Goal: Task Accomplishment & Management: Manage account settings

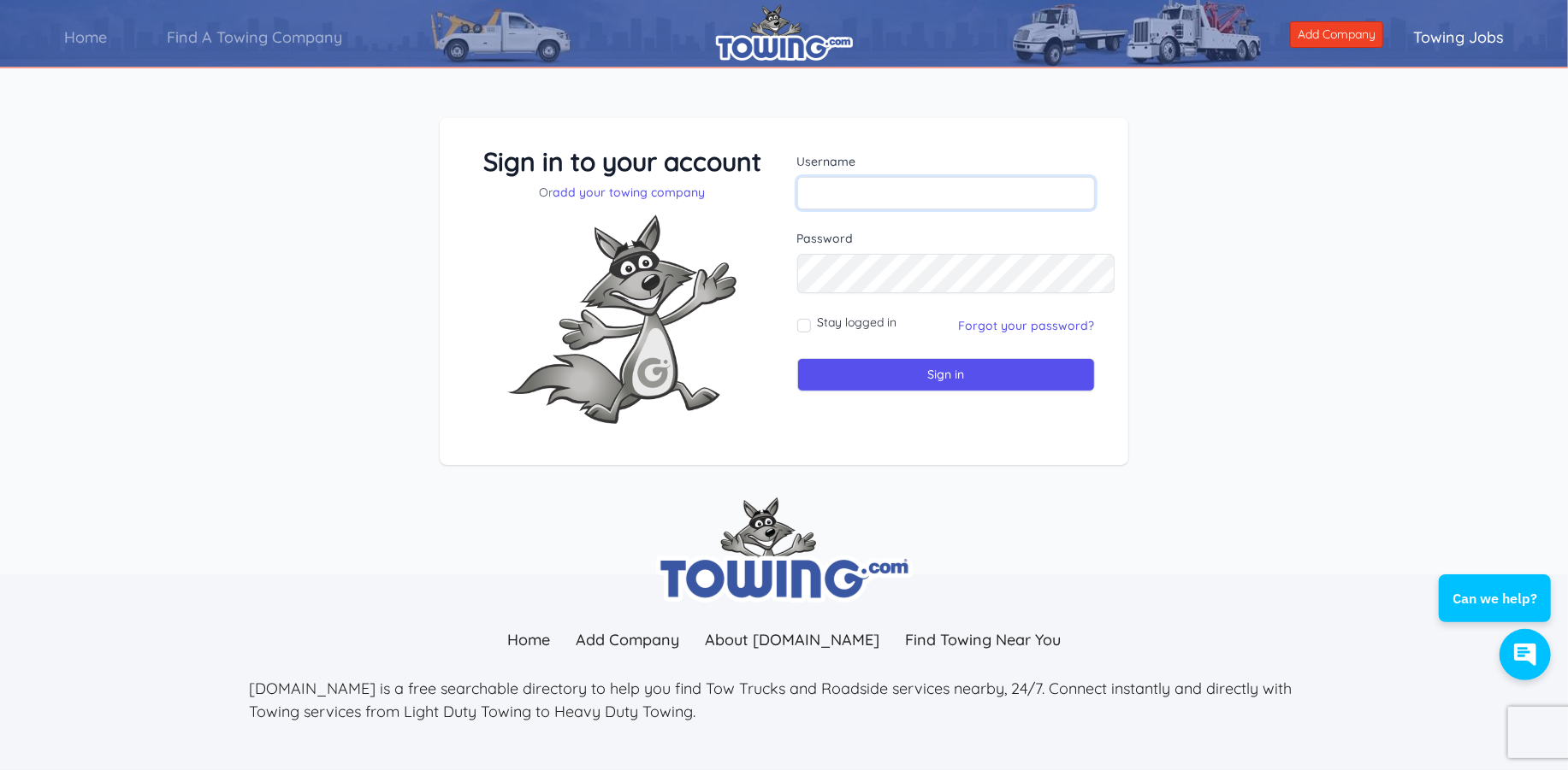
type input "Rickruback"
click at [811, 332] on input "Stay logged in" at bounding box center [805, 326] width 14 height 14
checkbox input "true"
click at [947, 392] on input "Sign in" at bounding box center [946, 375] width 298 height 33
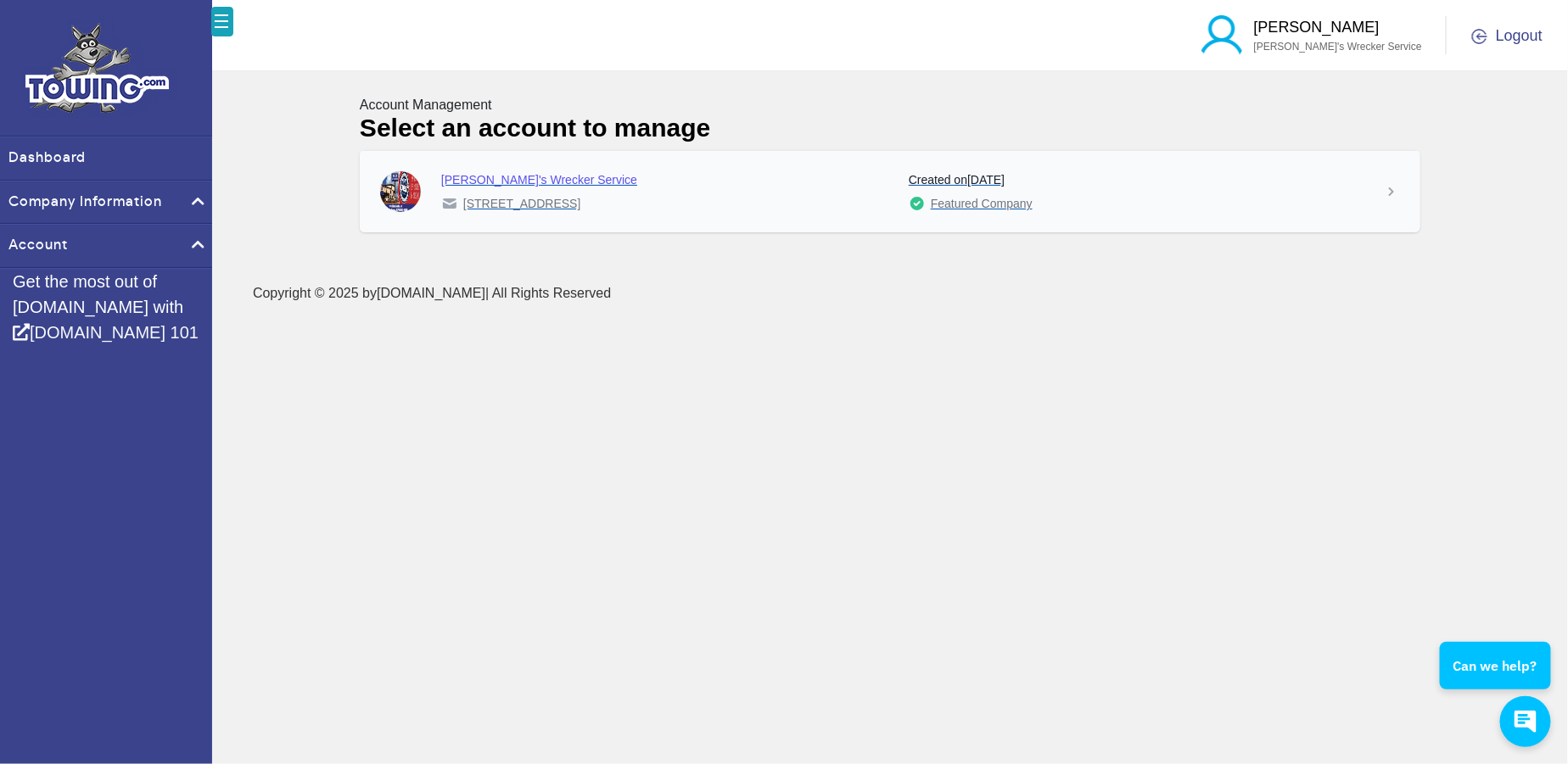
click at [539, 189] on div "[PERSON_NAME]'s Wrecker Service" at bounding box center [668, 180] width 454 height 17
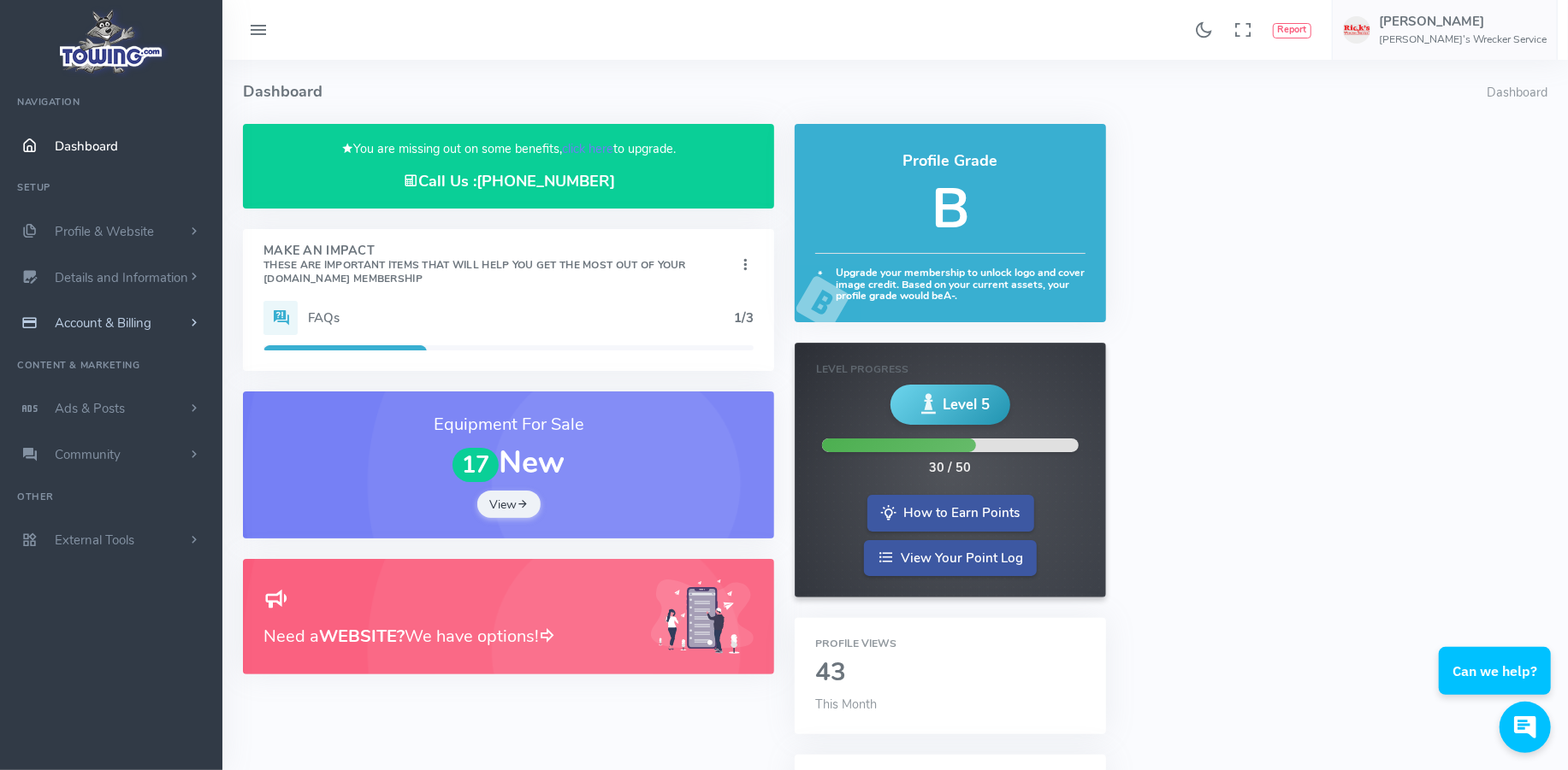
click at [111, 331] on span "Account & Billing" at bounding box center [103, 324] width 97 height 17
click at [100, 153] on span "Dashboard" at bounding box center [86, 147] width 64 height 17
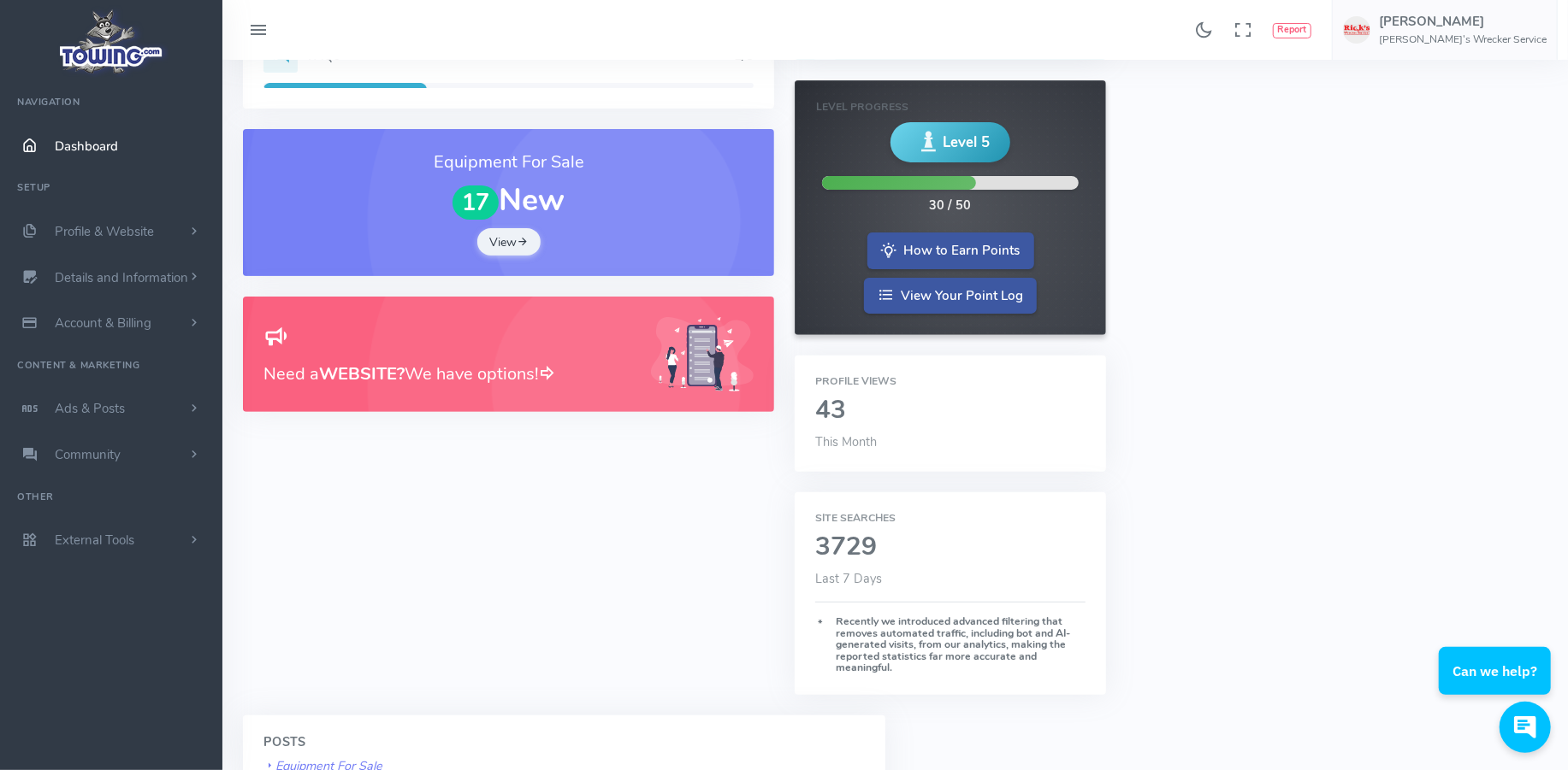
scroll to position [342, 0]
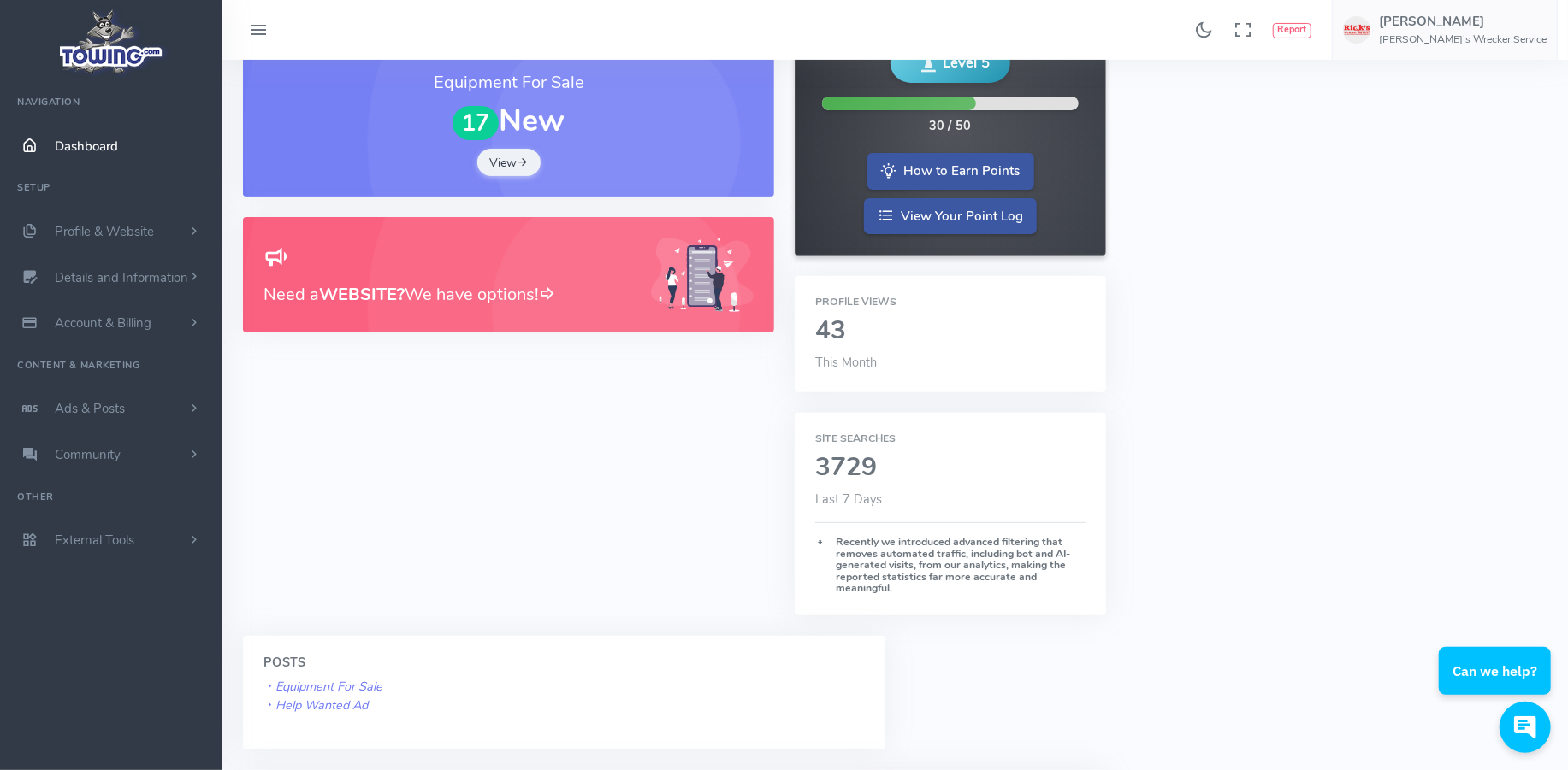
click at [852, 345] on h2 "43" at bounding box center [949, 331] width 270 height 28
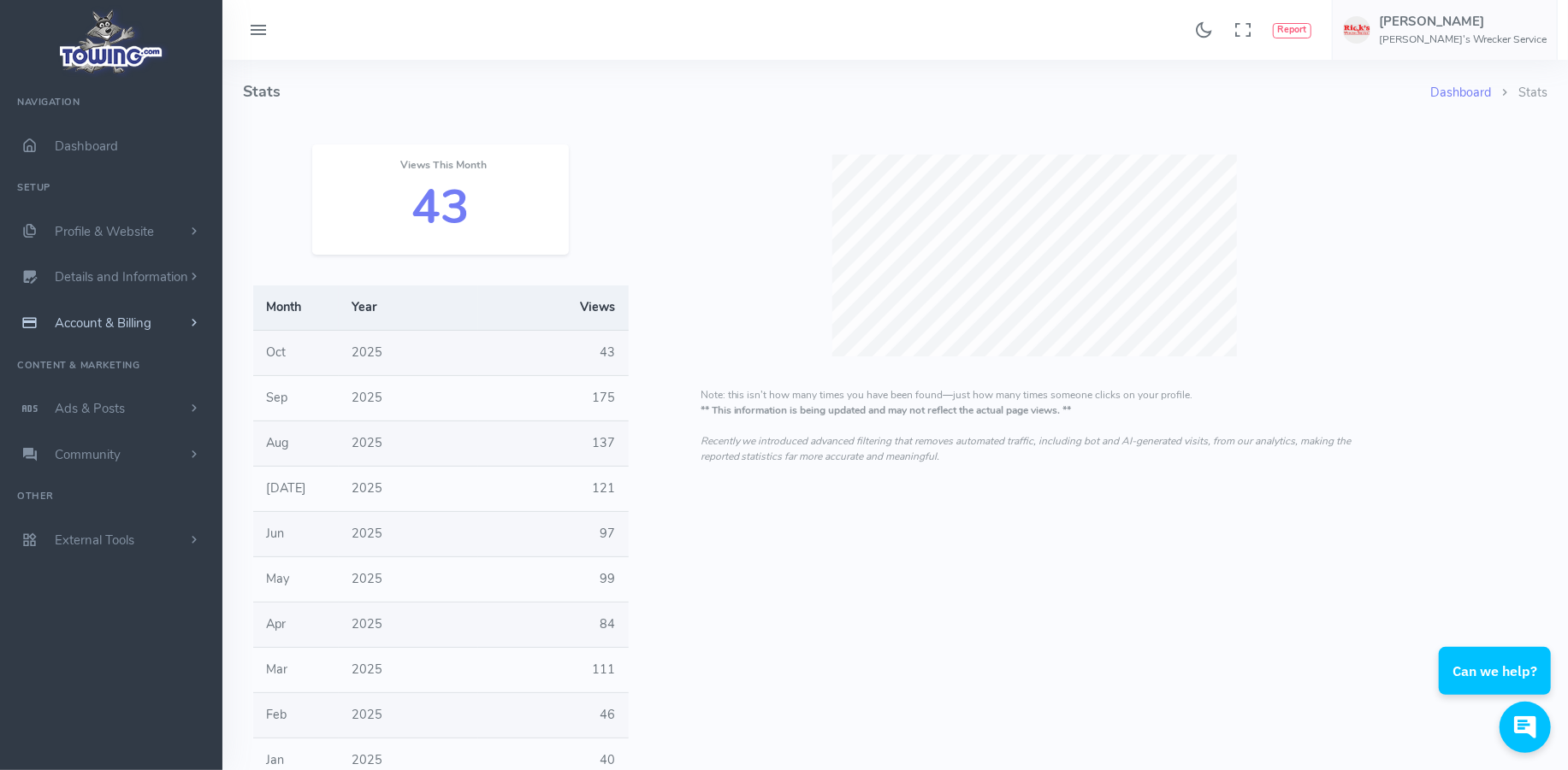
click at [152, 331] on span "Account & Billing" at bounding box center [103, 324] width 97 height 17
click at [145, 408] on link "Payment Receipts" at bounding box center [133, 391] width 180 height 34
click at [128, 408] on link "Payment Receipts" at bounding box center [133, 391] width 180 height 34
click at [104, 408] on link "Payment Receipts" at bounding box center [133, 391] width 180 height 34
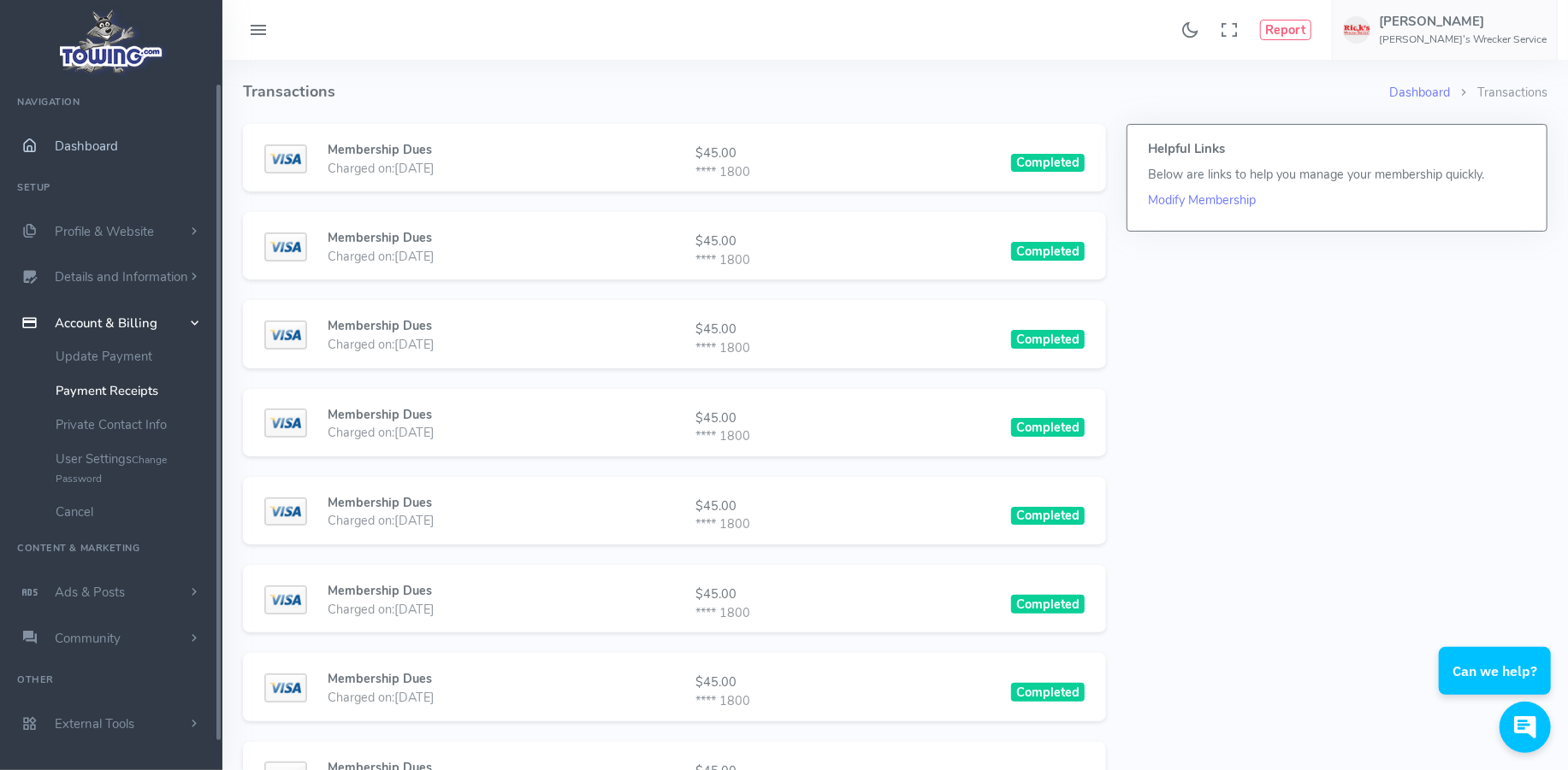
click at [88, 152] on span "Dashboard" at bounding box center [86, 147] width 64 height 17
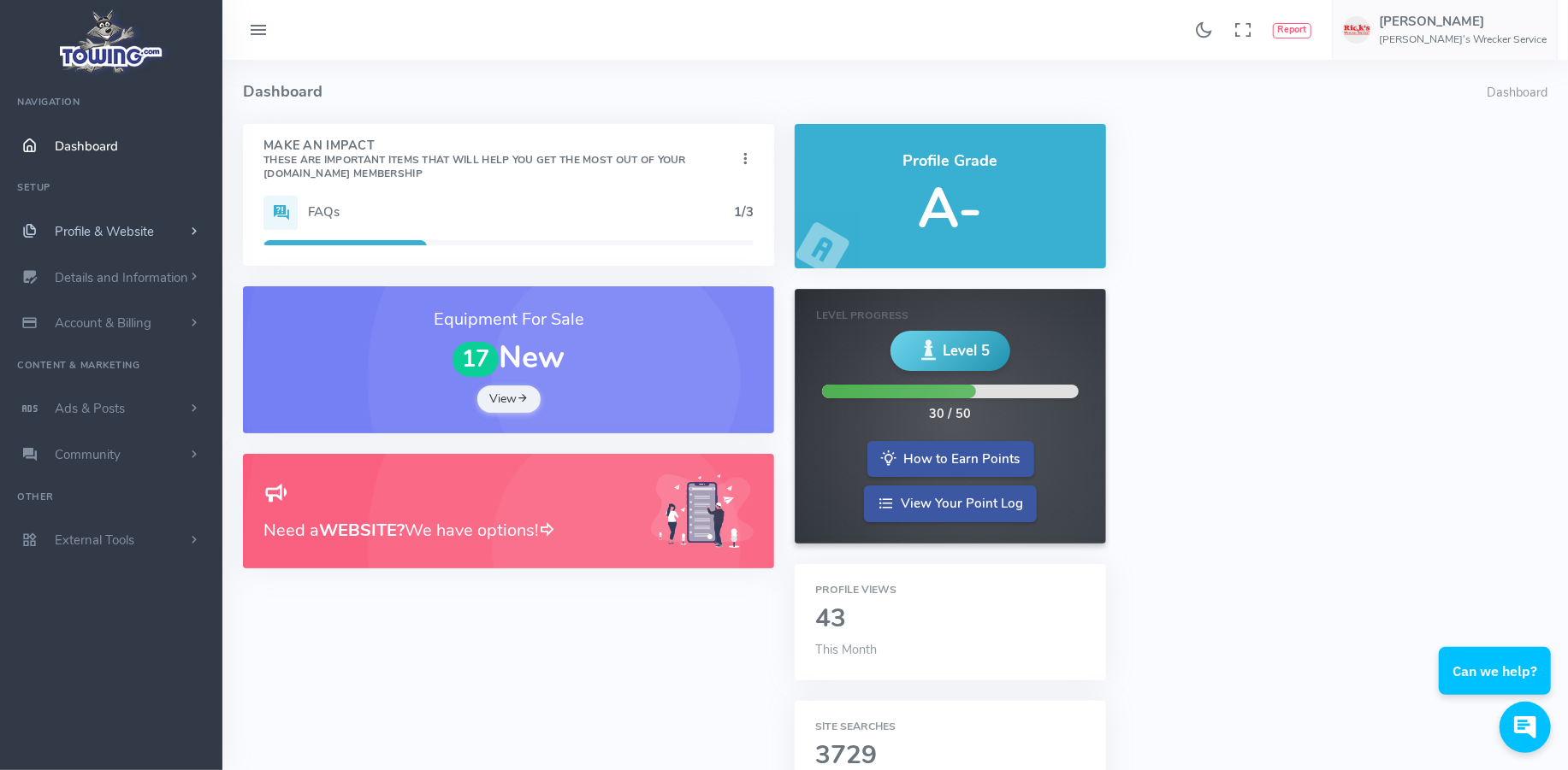
click at [113, 238] on span "Profile & Website" at bounding box center [105, 232] width 99 height 17
click at [113, 239] on span "Profile & Website" at bounding box center [105, 232] width 99 height 17
click at [106, 549] on span "External Tools" at bounding box center [94, 541] width 79 height 17
click at [118, 154] on span "Dashboard" at bounding box center [86, 147] width 64 height 17
click at [106, 52] on img at bounding box center [112, 41] width 115 height 72
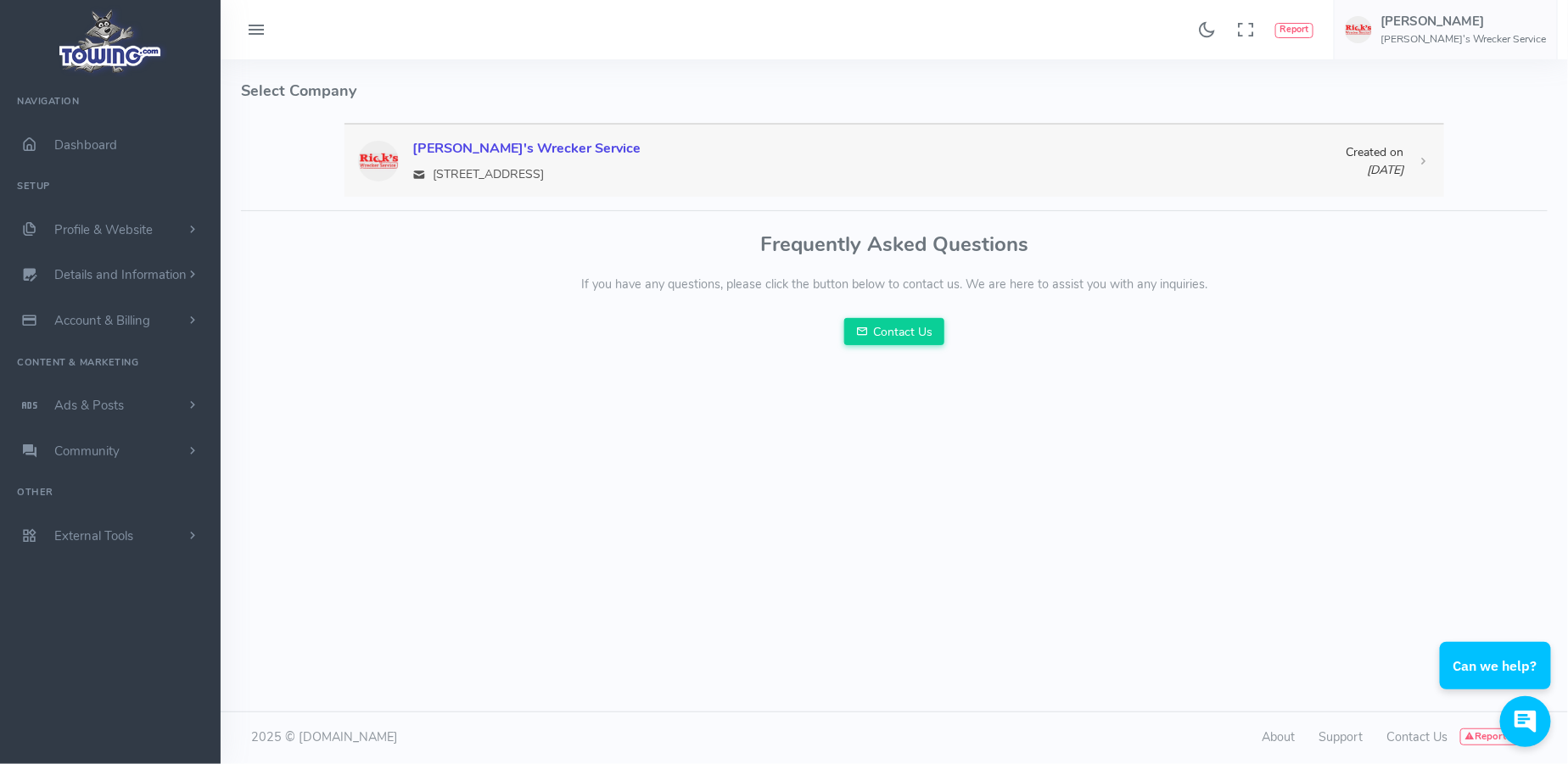
click at [510, 182] on span "[STREET_ADDRESS]" at bounding box center [488, 174] width 111 height 18
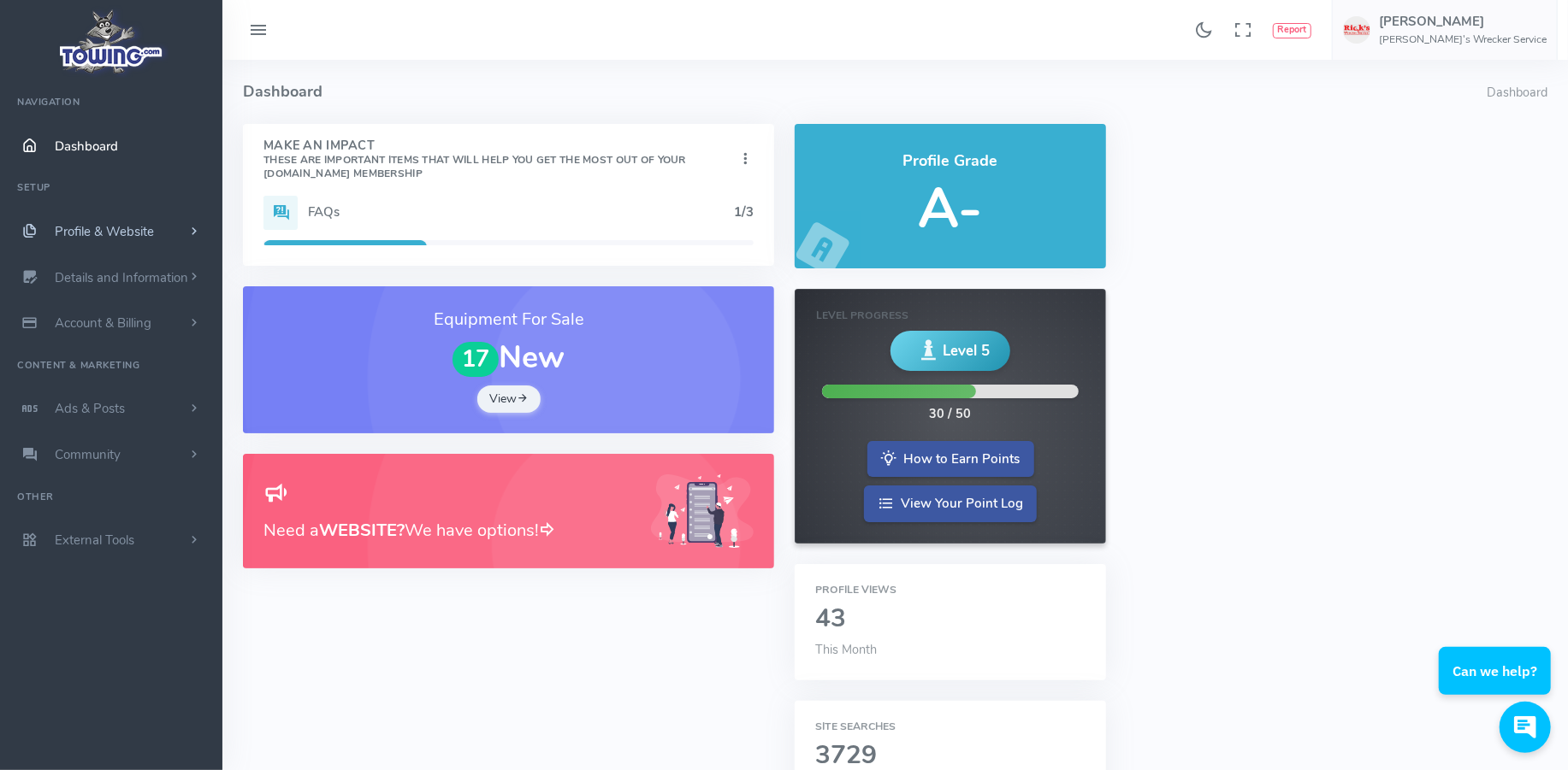
click at [128, 241] on span "Profile & Website" at bounding box center [105, 232] width 99 height 17
click at [152, 283] on link "Homepage Content" at bounding box center [133, 264] width 180 height 34
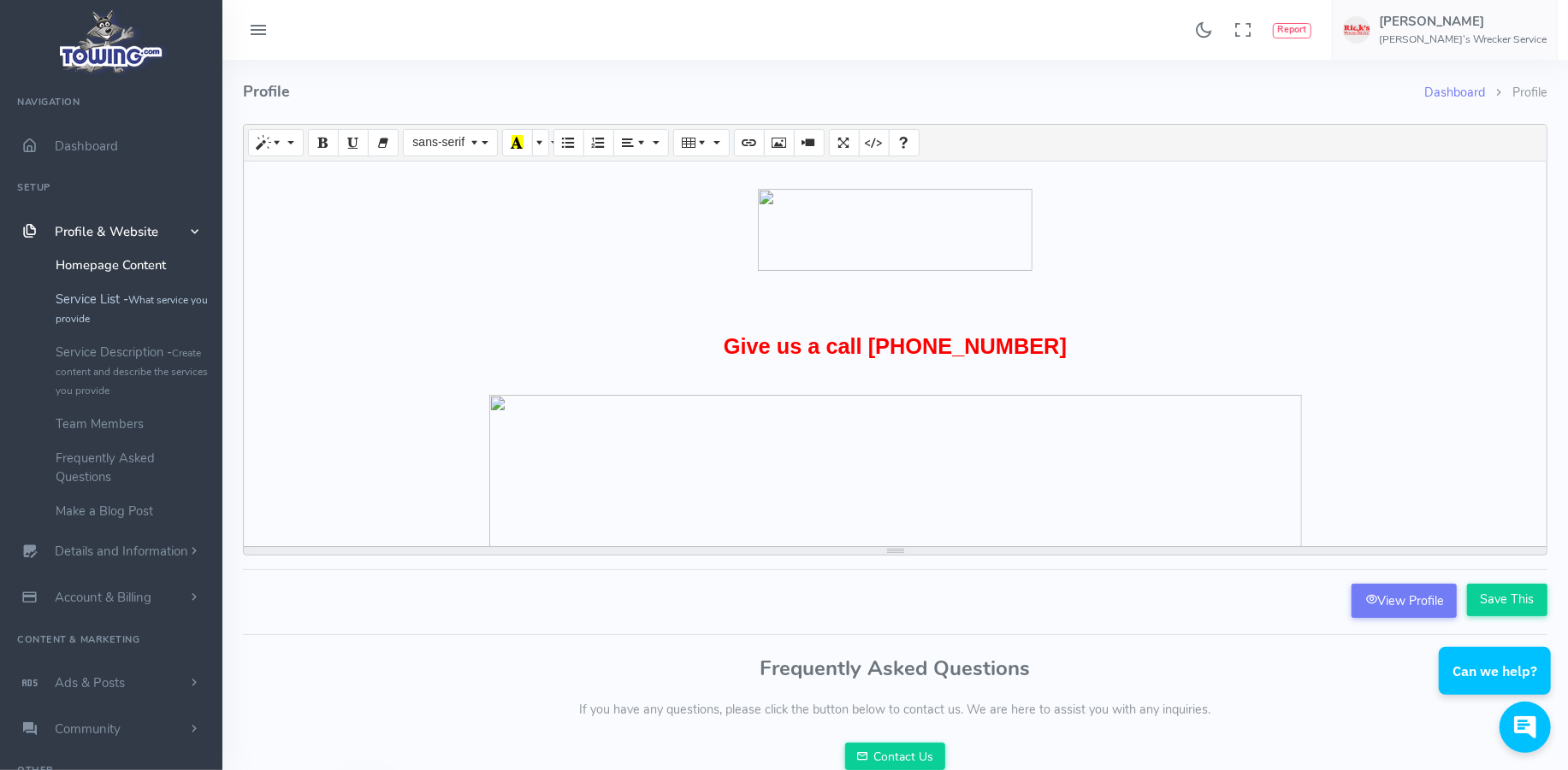
click at [120, 324] on link "Service List - What service you provide" at bounding box center [133, 309] width 180 height 53
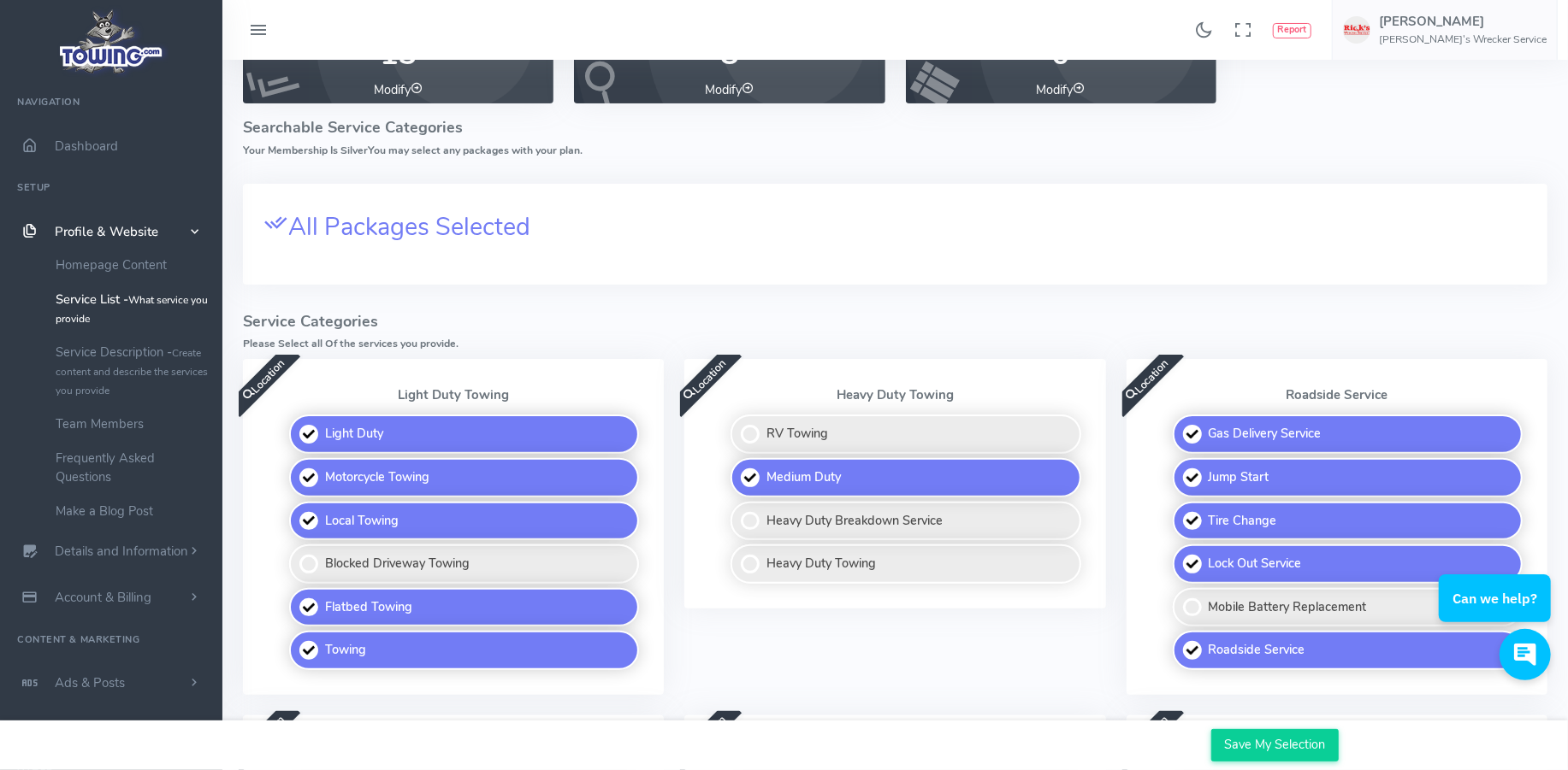
scroll to position [171, 0]
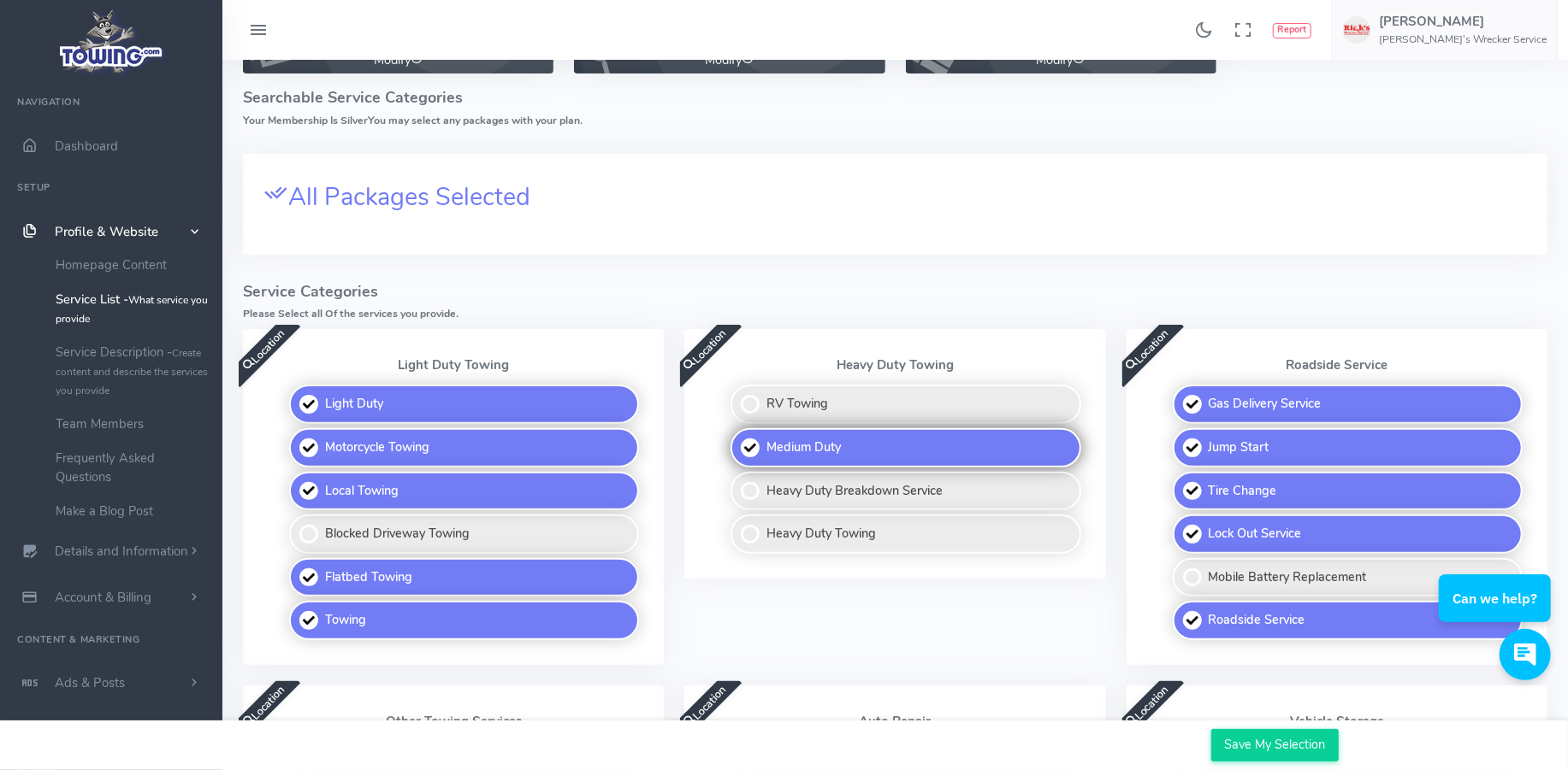
click at [766, 467] on label "Medium Duty" at bounding box center [905, 447] width 350 height 39
click at [737, 440] on input "Medium Duty" at bounding box center [732, 433] width 11 height 11
checkbox input "false"
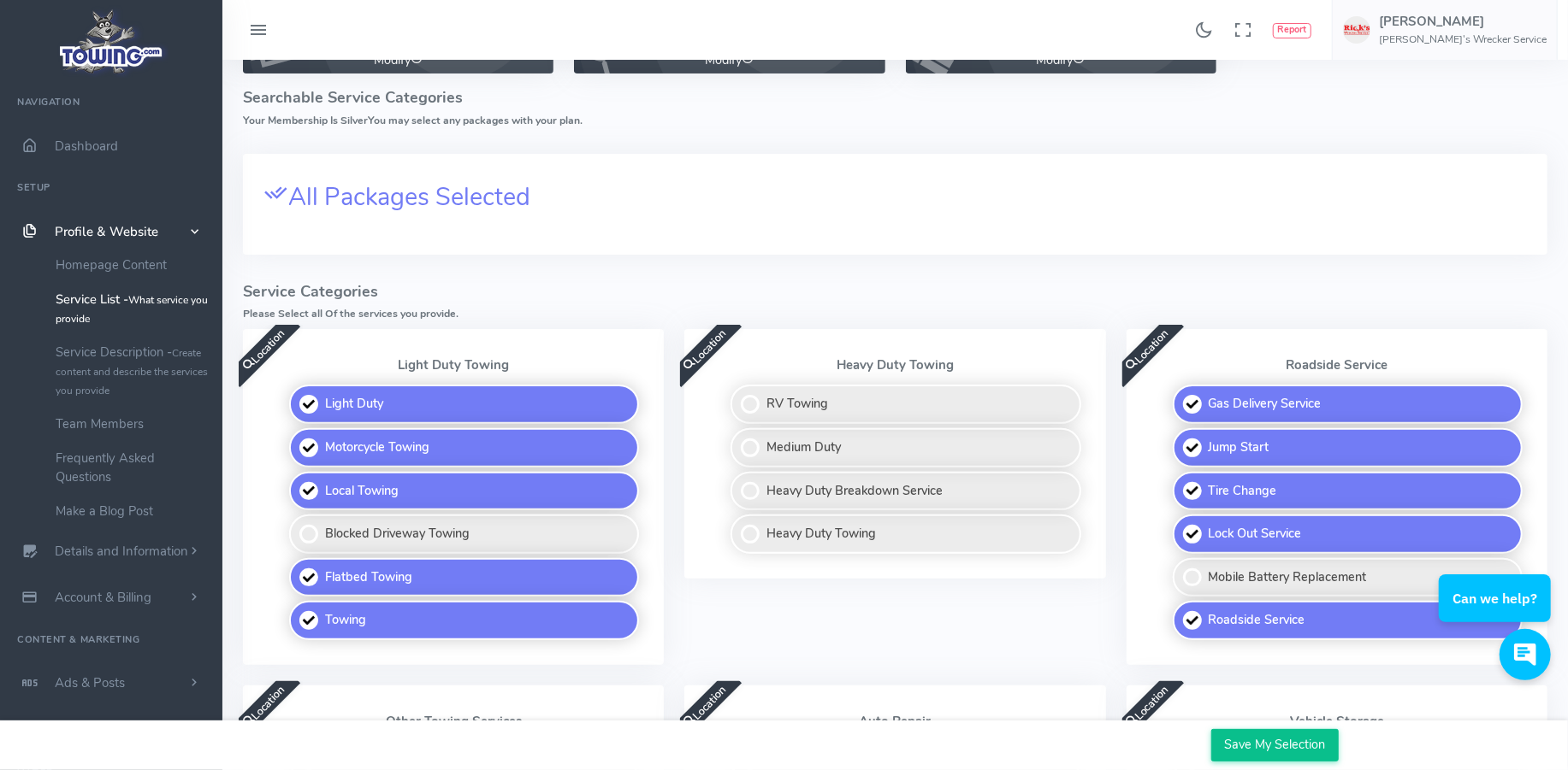
click at [1222, 736] on input "Save My Selection" at bounding box center [1275, 745] width 127 height 32
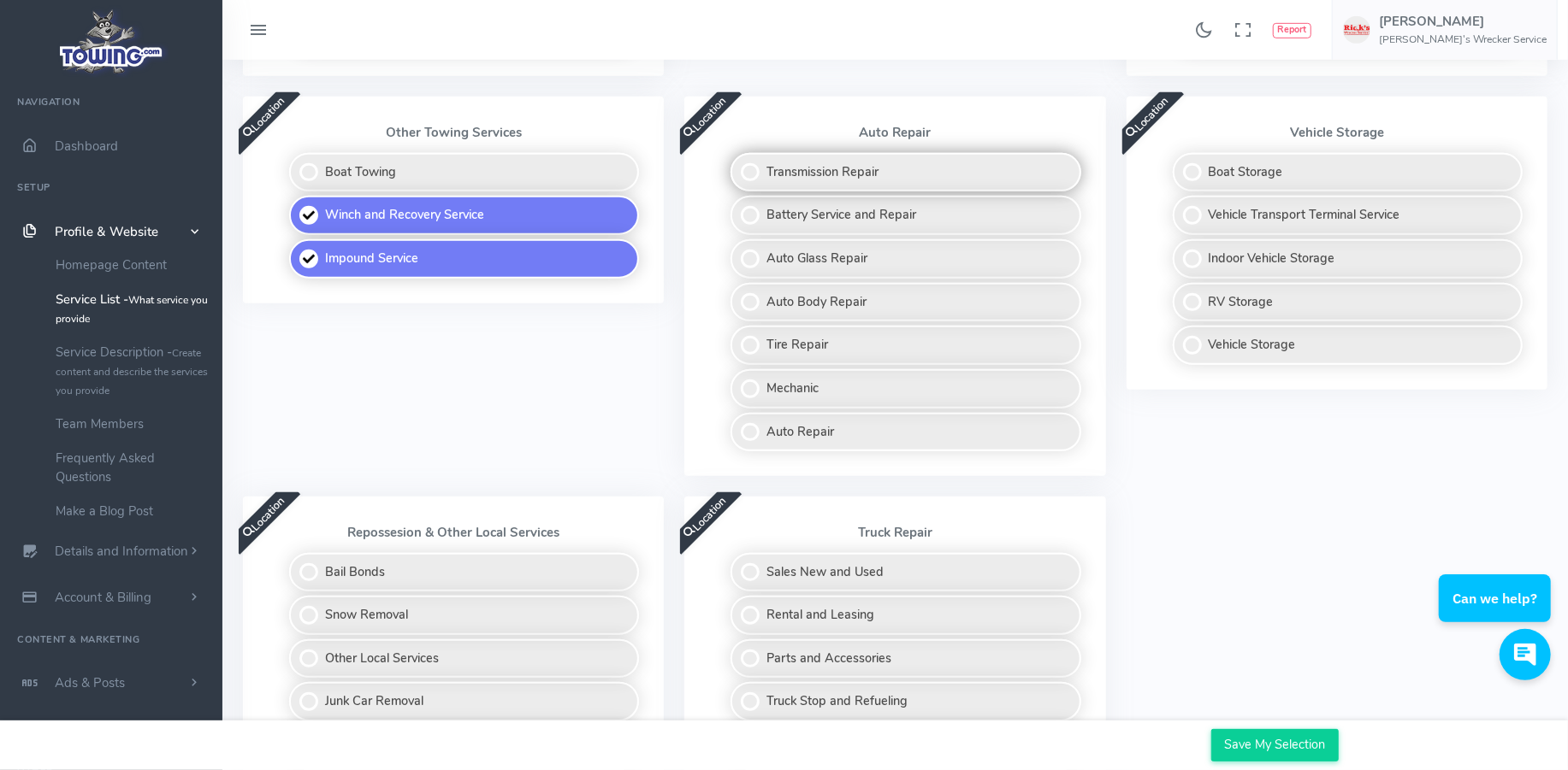
scroll to position [855, 0]
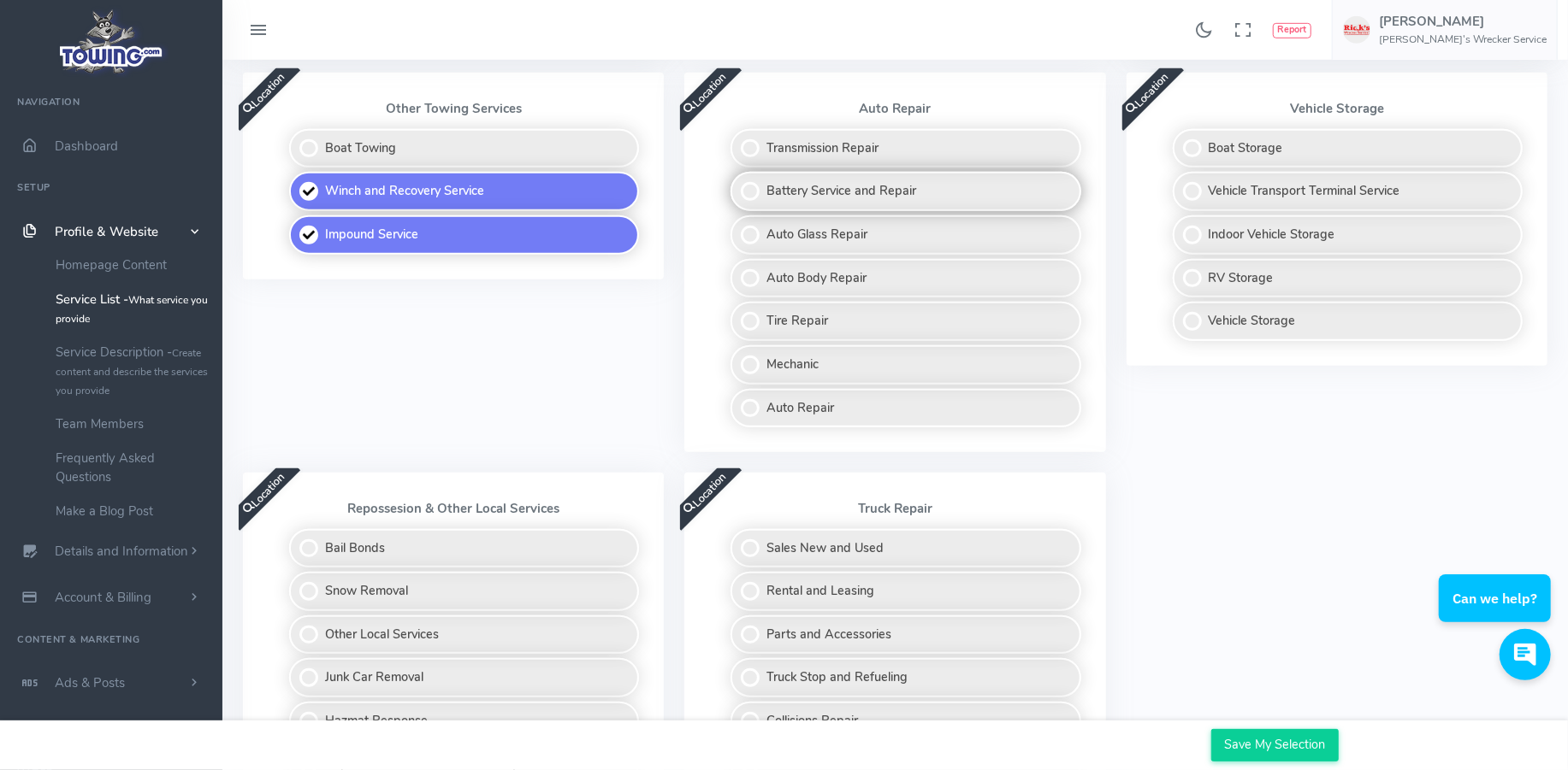
click at [762, 211] on label "Battery Service and Repair" at bounding box center [905, 191] width 350 height 39
click at [737, 183] on input "Battery Service and Repair" at bounding box center [732, 177] width 11 height 11
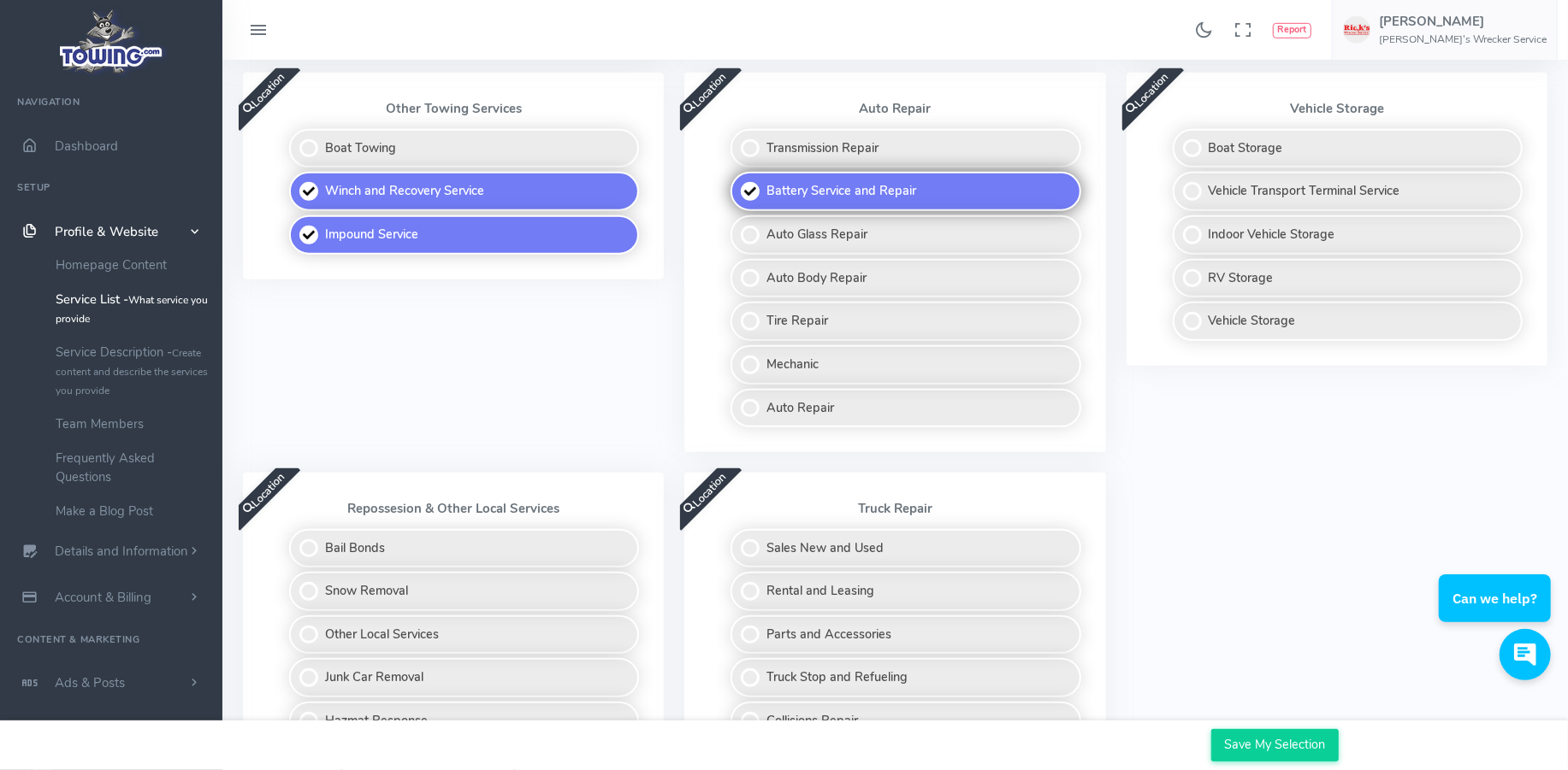
click at [762, 211] on label "Battery Service and Repair" at bounding box center [905, 191] width 350 height 39
click at [737, 183] on input "Battery Service and Repair" at bounding box center [732, 177] width 11 height 11
checkbox input "false"
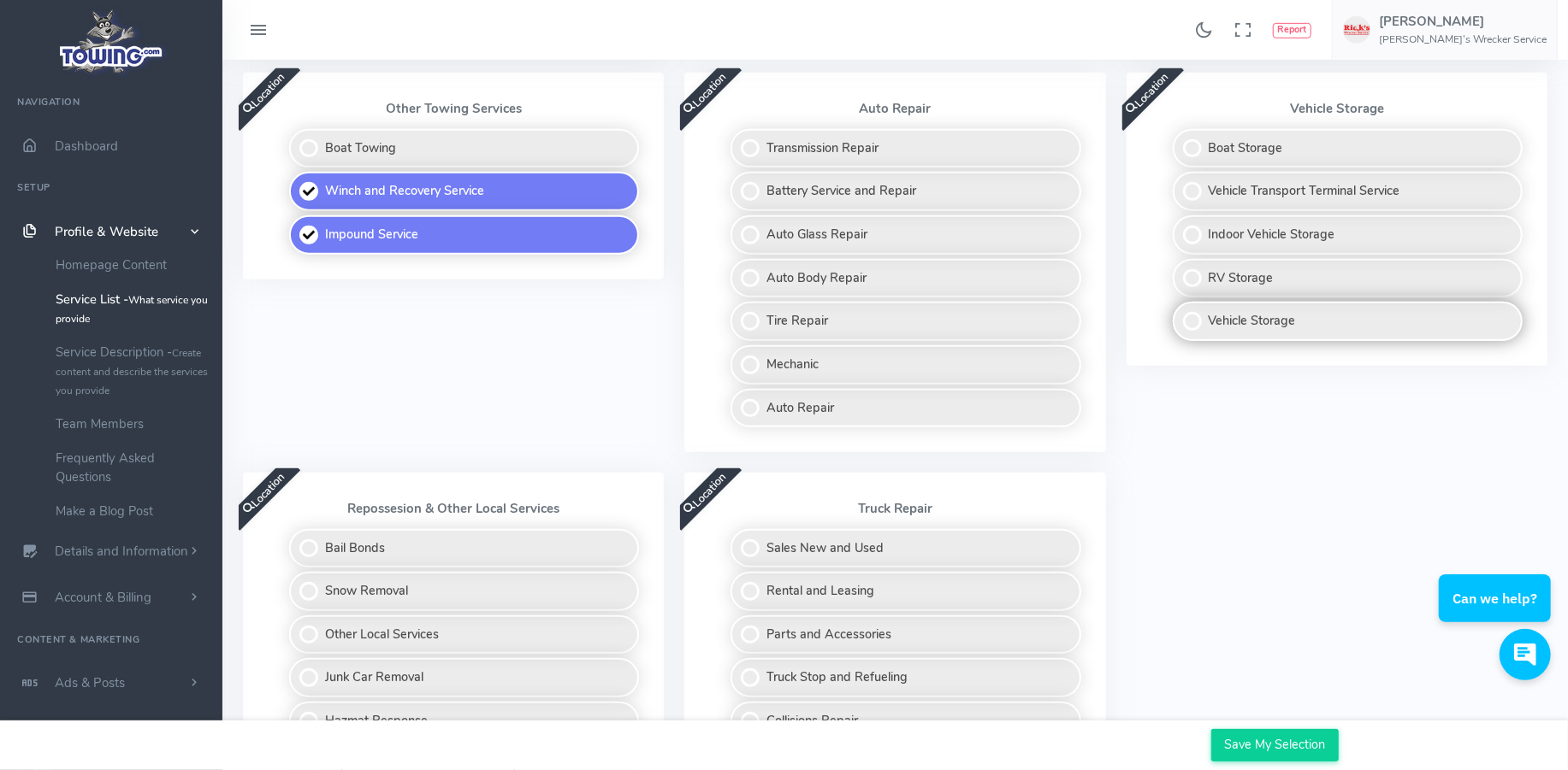
click at [1202, 341] on label "Vehicle Storage" at bounding box center [1347, 321] width 350 height 39
click at [1180, 313] on input "Vehicle Storage" at bounding box center [1174, 307] width 11 height 11
checkbox input "true"
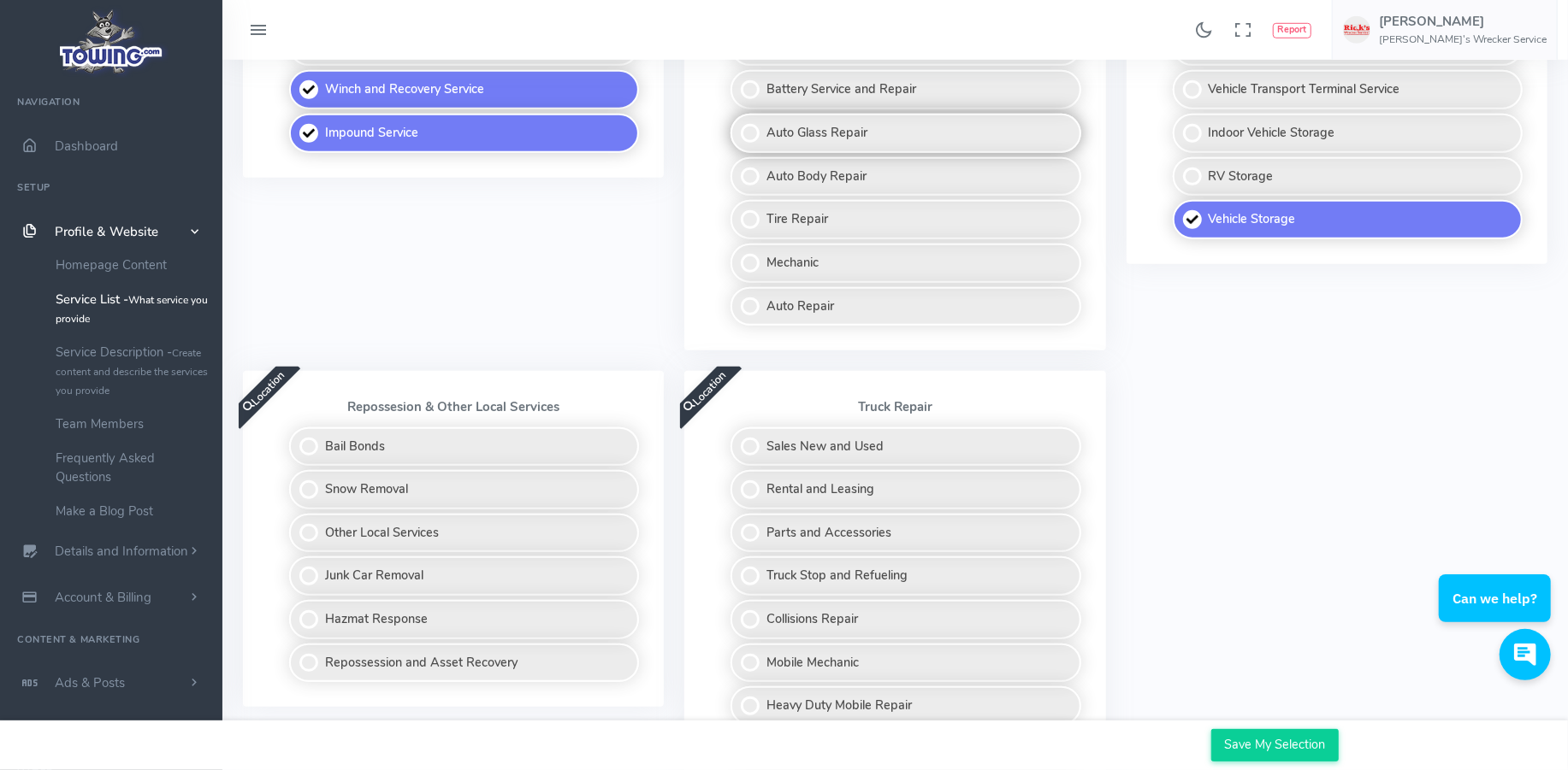
scroll to position [1026, 0]
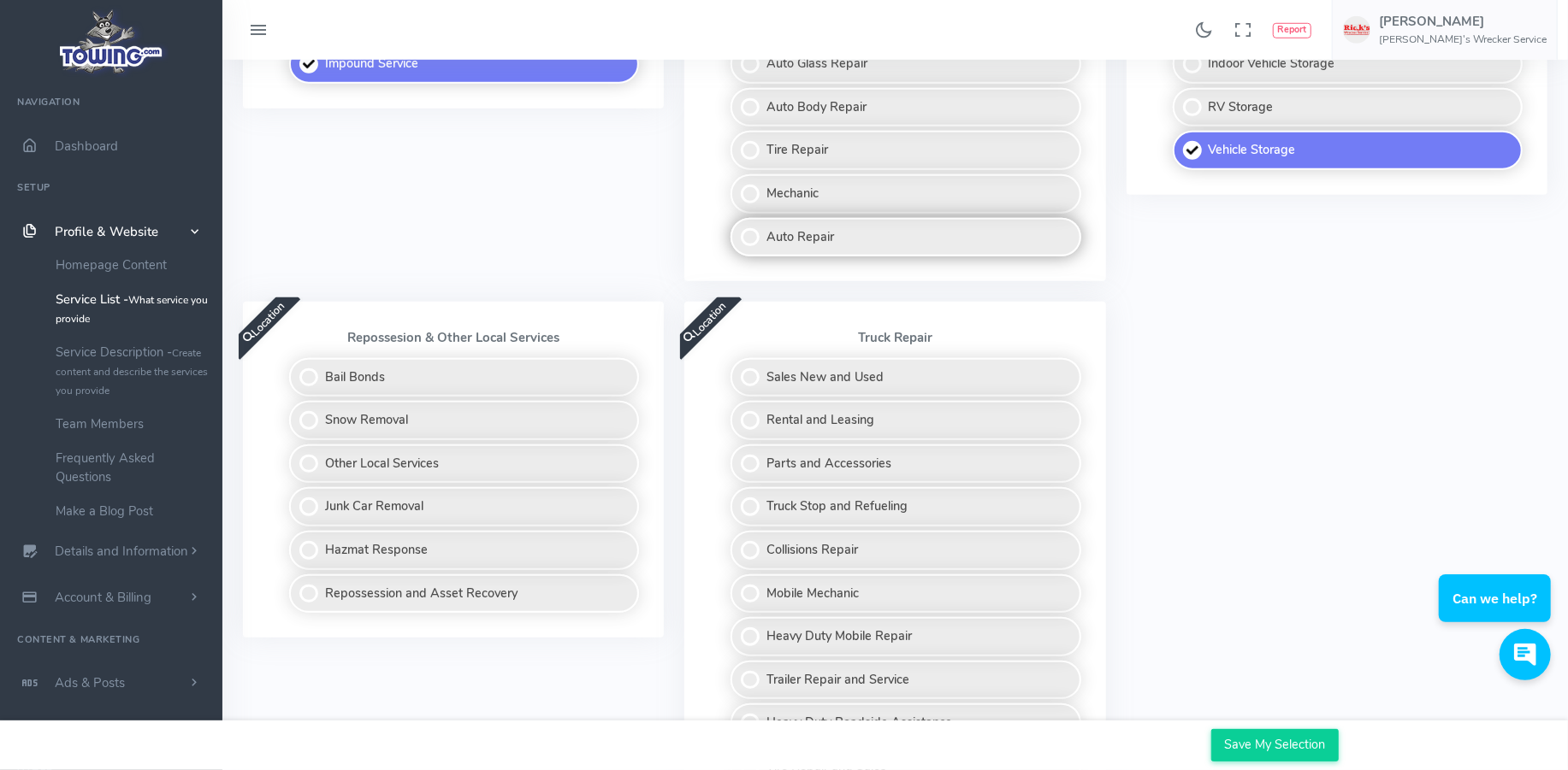
click at [755, 257] on label "Auto Repair" at bounding box center [905, 237] width 350 height 39
click at [737, 229] on input "Auto Repair" at bounding box center [732, 223] width 11 height 11
checkbox input "true"
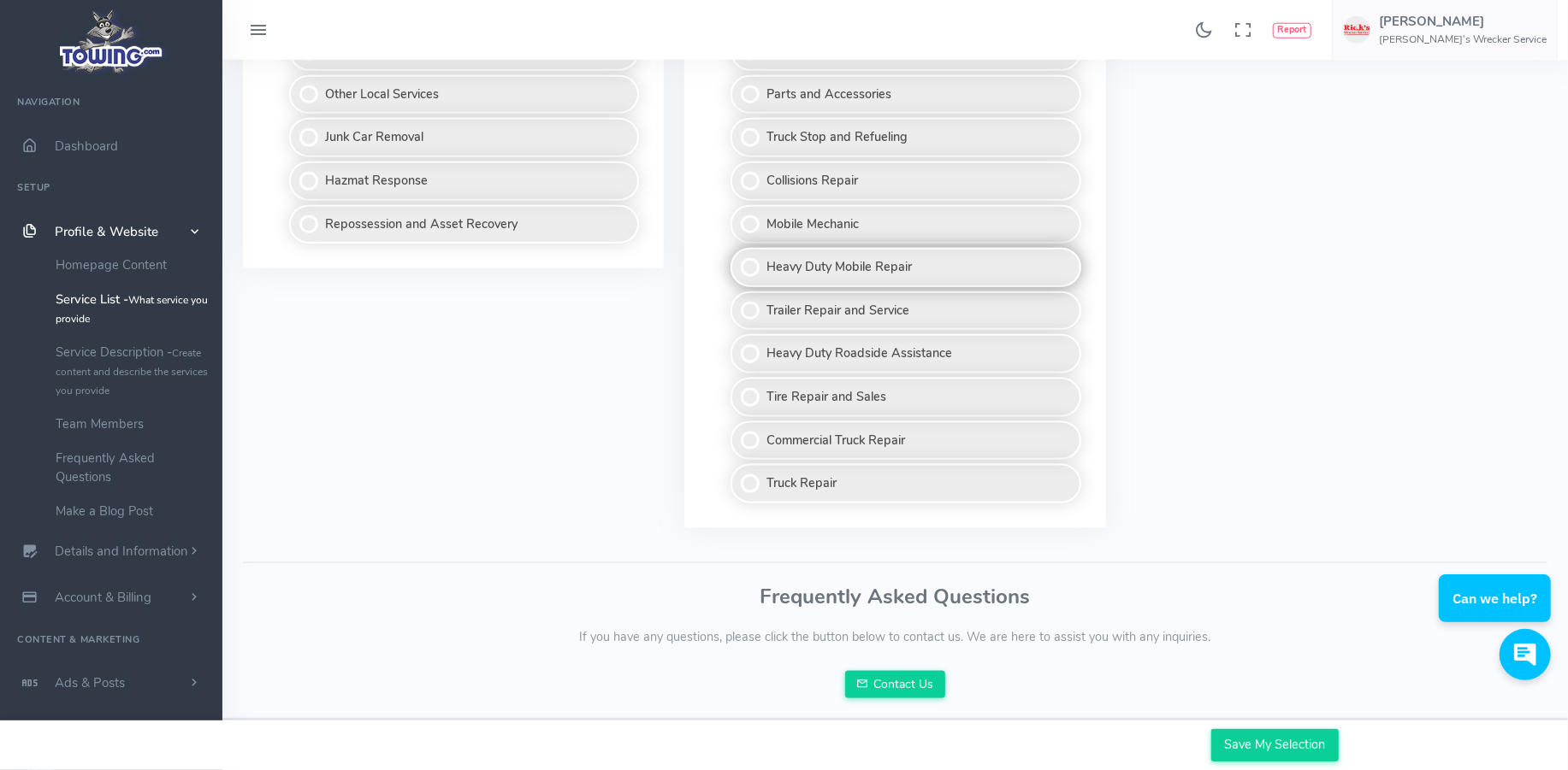
scroll to position [1687, 0]
click at [1276, 749] on input "Save My Selection" at bounding box center [1275, 745] width 127 height 32
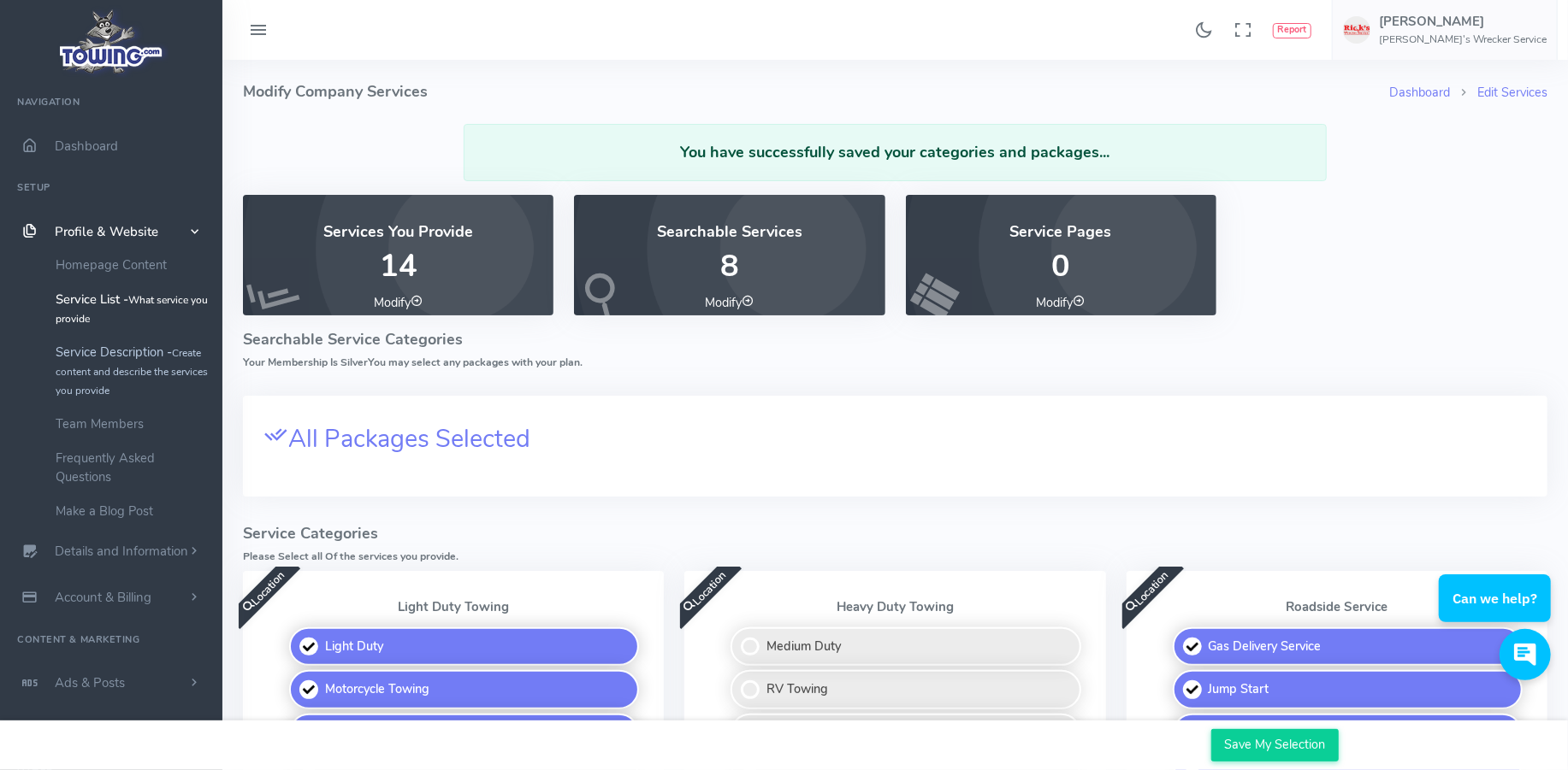
click at [145, 390] on link "Service Description - Create content and describe the services you provide" at bounding box center [133, 371] width 180 height 72
